Goal: Information Seeking & Learning: Check status

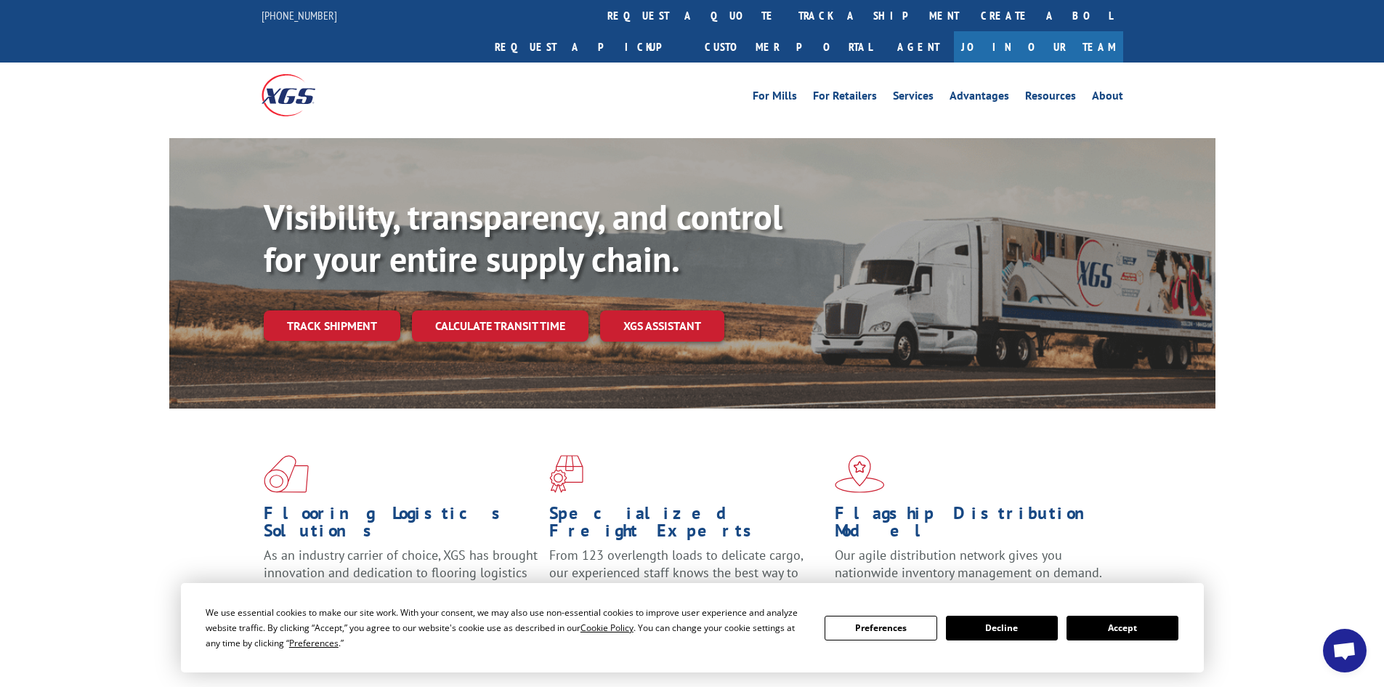
click at [1125, 619] on button "Accept" at bounding box center [1122, 627] width 112 height 25
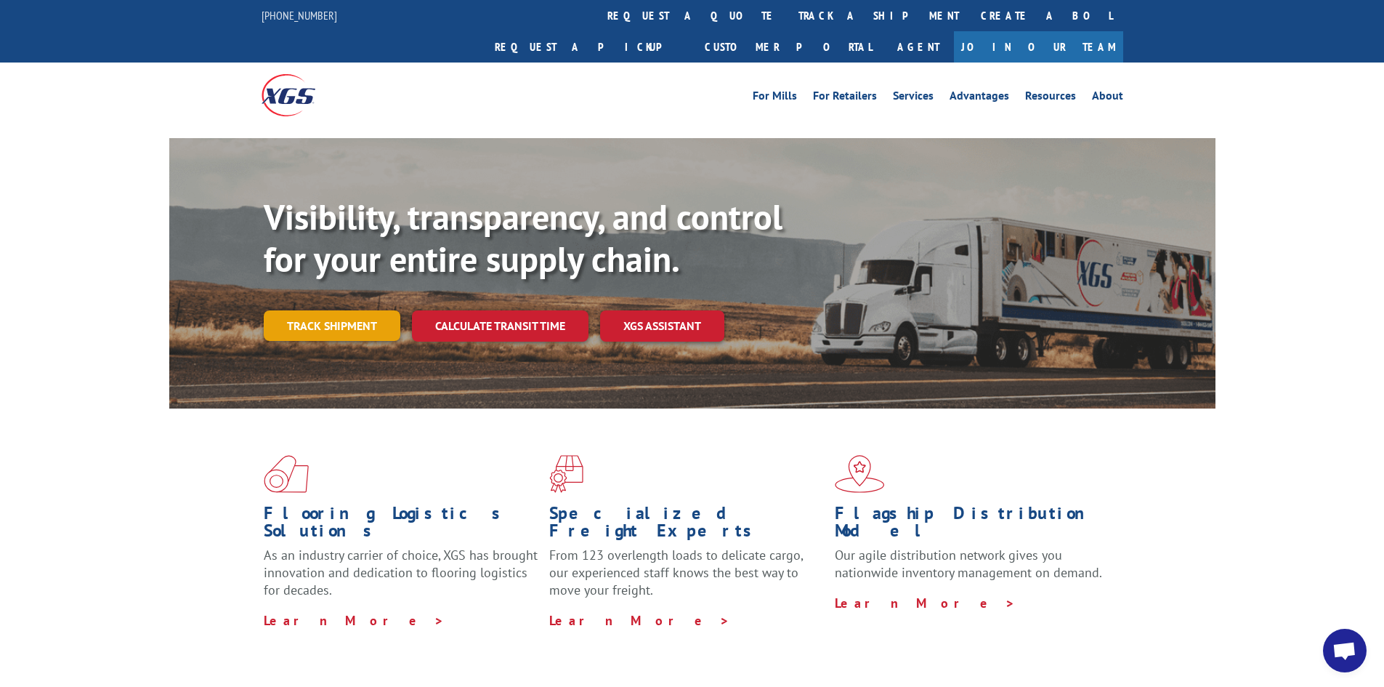
click at [331, 310] on link "Track shipment" at bounding box center [332, 325] width 137 height 31
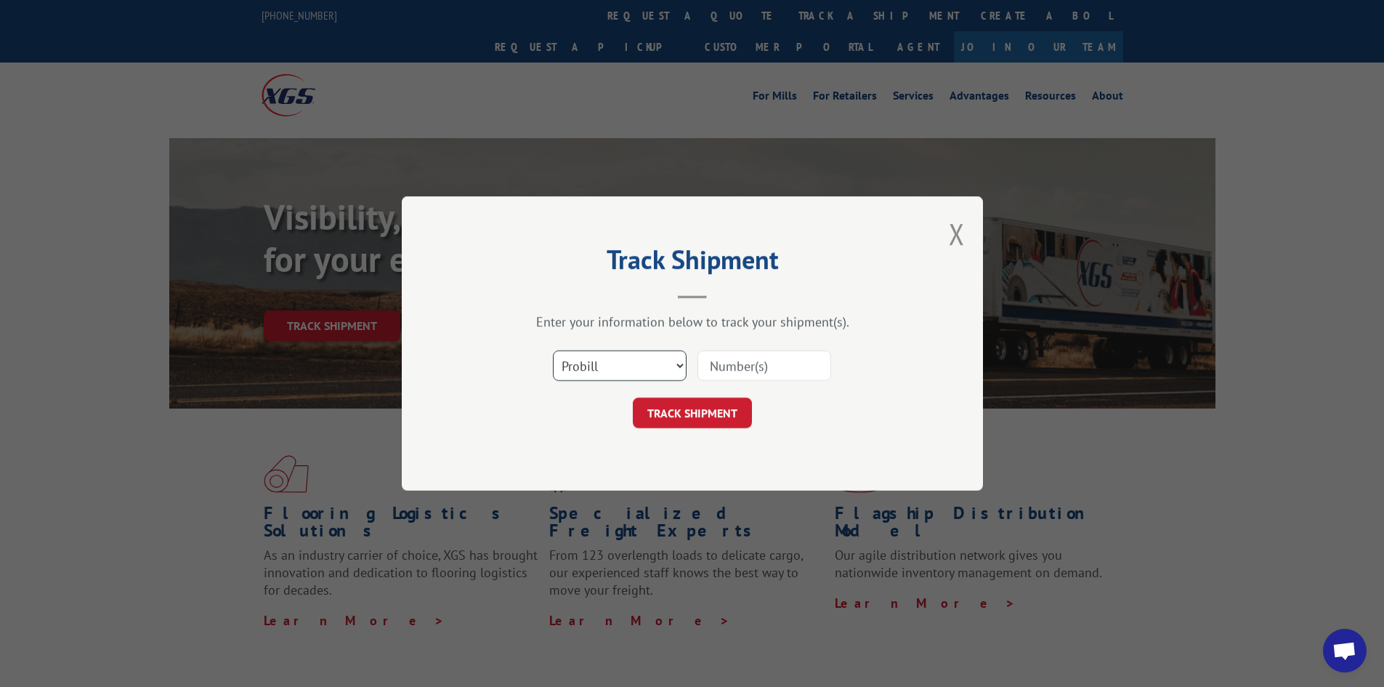
click at [660, 360] on select "Select category... Probill BOL PO" at bounding box center [620, 365] width 134 height 31
select select "bol"
click at [553, 350] on select "Select category... Probill BOL PO" at bounding box center [620, 365] width 134 height 31
click at [734, 358] on input at bounding box center [764, 365] width 134 height 31
paste input "6818527"
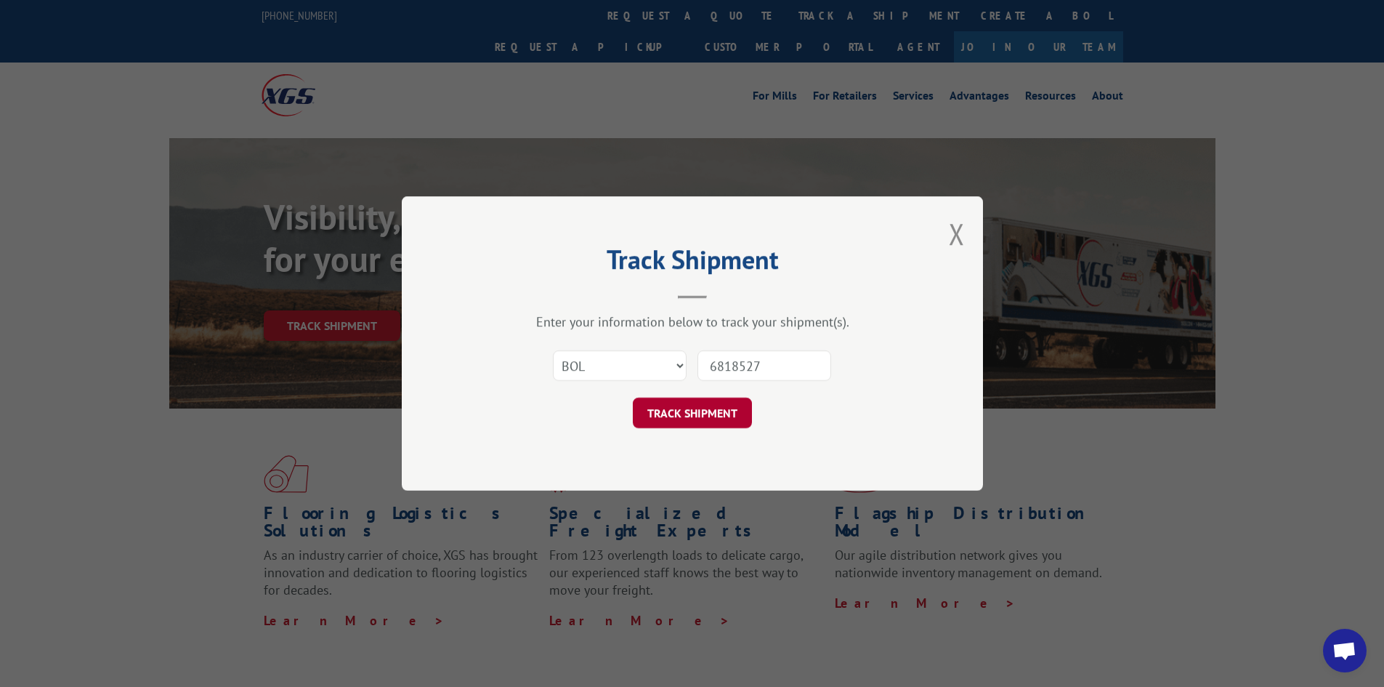
type input "6818527"
click at [686, 423] on button "TRACK SHIPMENT" at bounding box center [692, 412] width 119 height 31
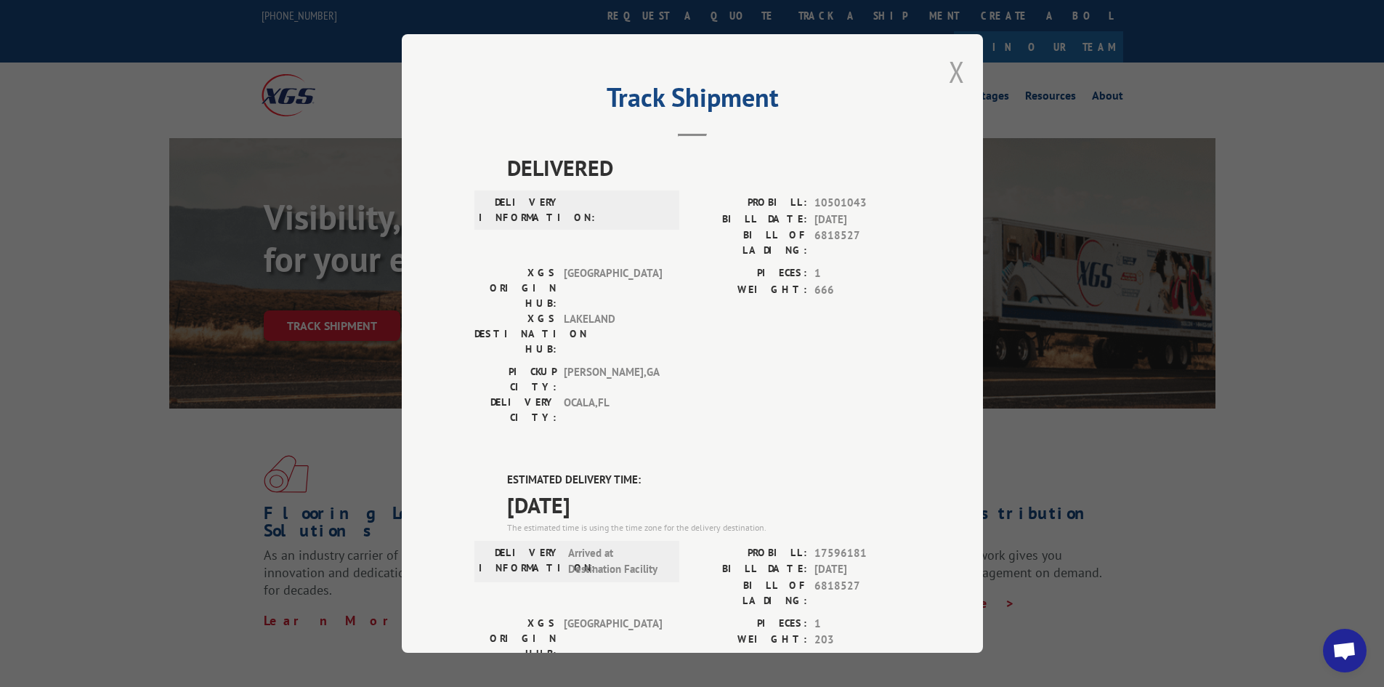
click at [952, 63] on button "Close modal" at bounding box center [957, 71] width 16 height 39
